Goal: Task Accomplishment & Management: Manage account settings

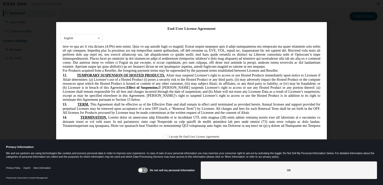
scroll to position [1406, 0]
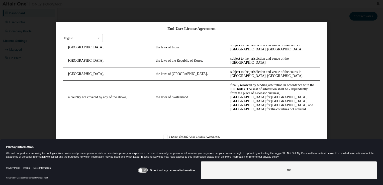
drag, startPoint x: 318, startPoint y: 53, endPoint x: 381, endPoint y: 175, distance: 137.9
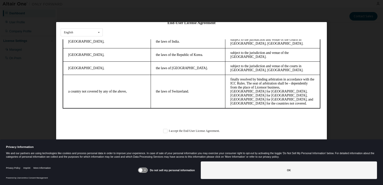
scroll to position [8, 0]
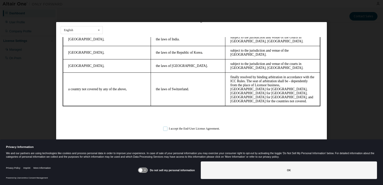
click at [163, 128] on label "I accept the End-User License Agreement." at bounding box center [191, 129] width 57 height 4
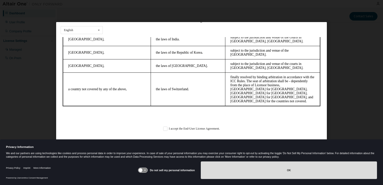
click at [314, 174] on button "OK" at bounding box center [289, 170] width 176 height 18
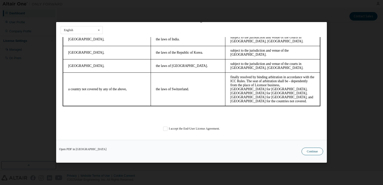
click at [315, 152] on button "Continue" at bounding box center [313, 152] width 22 height 8
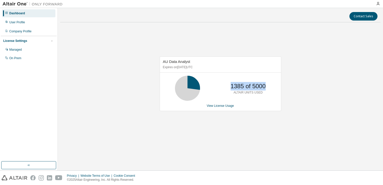
drag, startPoint x: 231, startPoint y: 85, endPoint x: 265, endPoint y: 86, distance: 33.8
click at [265, 86] on p "1385 of 5000" at bounding box center [248, 86] width 35 height 9
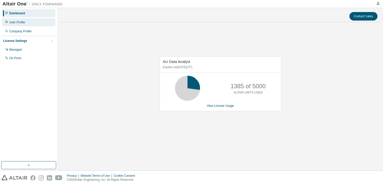
click at [24, 23] on div "User Profile" at bounding box center [17, 22] width 16 height 4
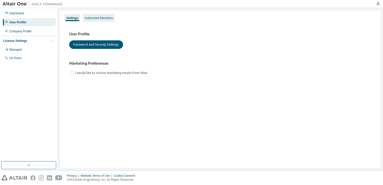
click at [97, 18] on div "Authorized Machines" at bounding box center [99, 18] width 28 height 4
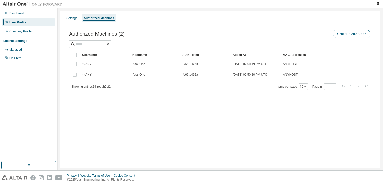
click at [348, 35] on button "Generate Auth Code" at bounding box center [352, 34] width 38 height 9
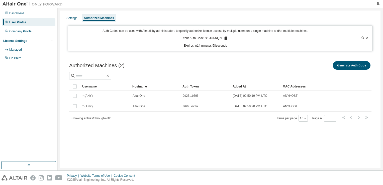
click at [215, 39] on p "Your Auth Code is: LJCKNQI9" at bounding box center [205, 38] width 45 height 5
click at [215, 37] on p "Your Auth Code is: LJCKNQI9" at bounding box center [205, 38] width 45 height 5
click at [214, 39] on p "Your Auth Code is: LJCKNQI9" at bounding box center [205, 38] width 45 height 5
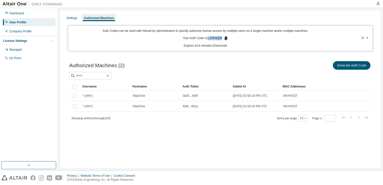
click at [214, 39] on p "Your Auth Code is: LJCKNQI9" at bounding box center [205, 38] width 45 height 5
click at [274, 55] on div "Authorized Machines (2) Generate Auth Code Clear Load Save Save As Field Operat…" at bounding box center [220, 94] width 314 height 81
click at [270, 64] on div "Generate Auth Code" at bounding box center [295, 65] width 151 height 11
